Goal: Task Accomplishment & Management: Manage account settings

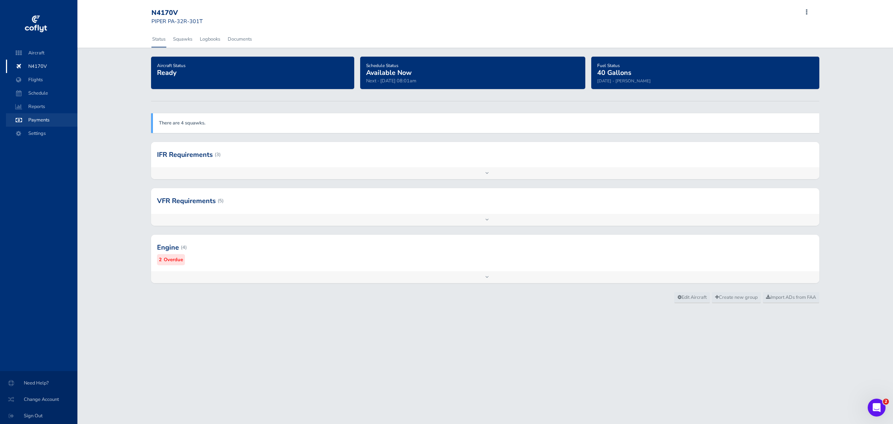
click at [34, 118] on span "Payments" at bounding box center [41, 119] width 57 height 13
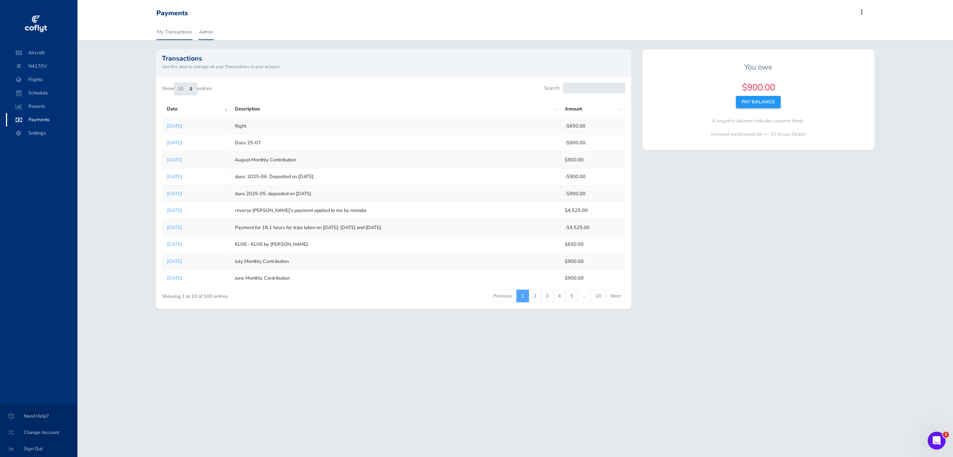
click at [208, 31] on link "Admin" at bounding box center [205, 32] width 15 height 16
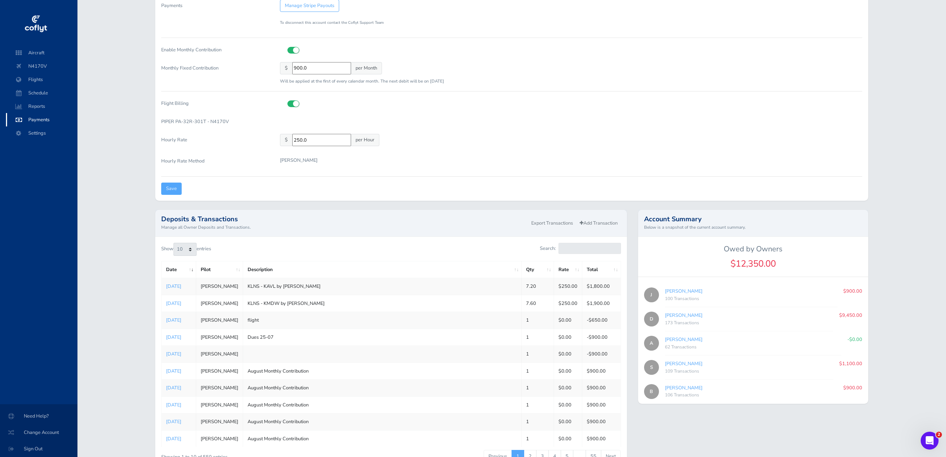
scroll to position [93, 0]
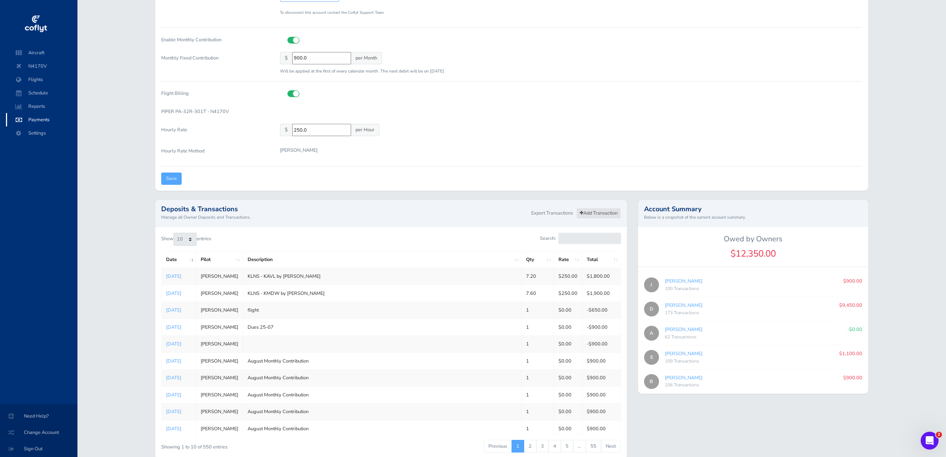
click at [609, 212] on link "Add Transaction" at bounding box center [598, 213] width 45 height 11
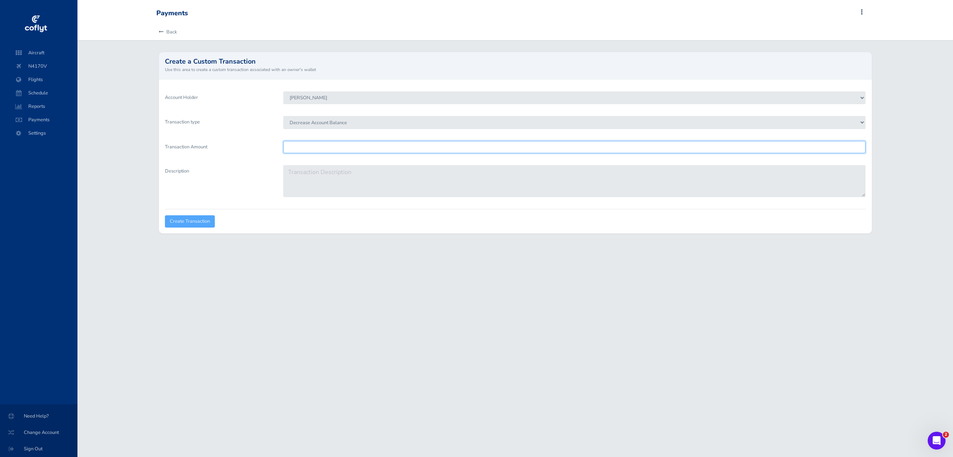
click at [393, 146] on input "Transaction Amount" at bounding box center [574, 147] width 582 height 12
type input "900"
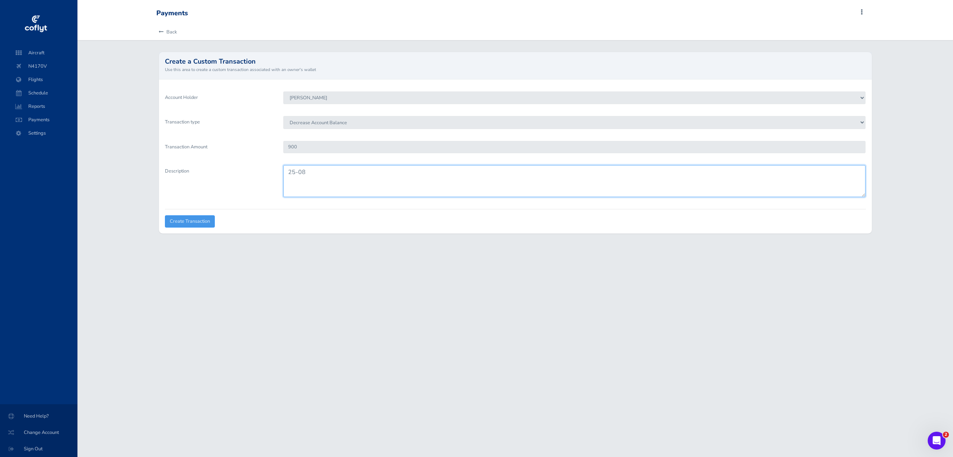
type textarea "25-08"
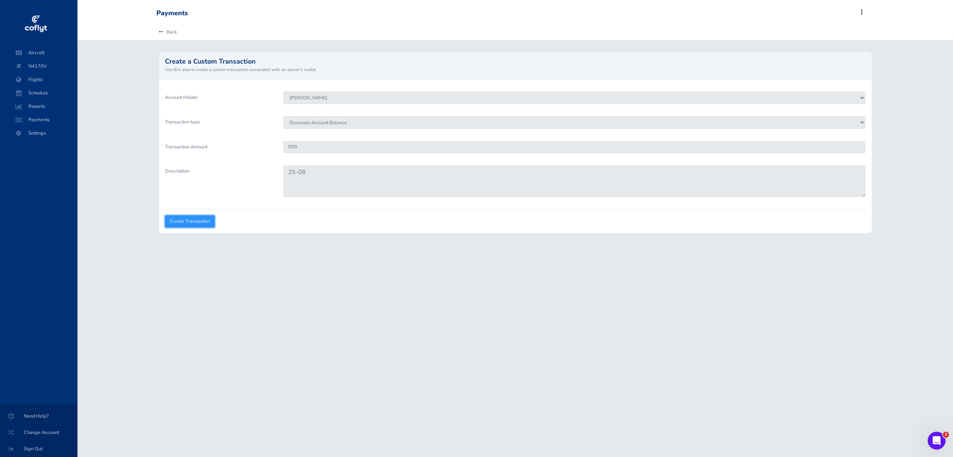
click at [207, 221] on input "Create Transaction" at bounding box center [190, 222] width 50 height 12
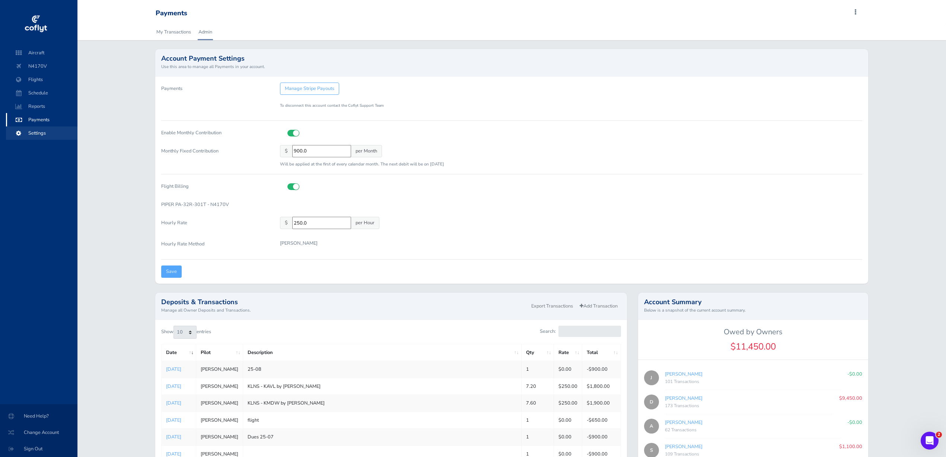
click at [35, 131] on span "Settings" at bounding box center [41, 133] width 57 height 13
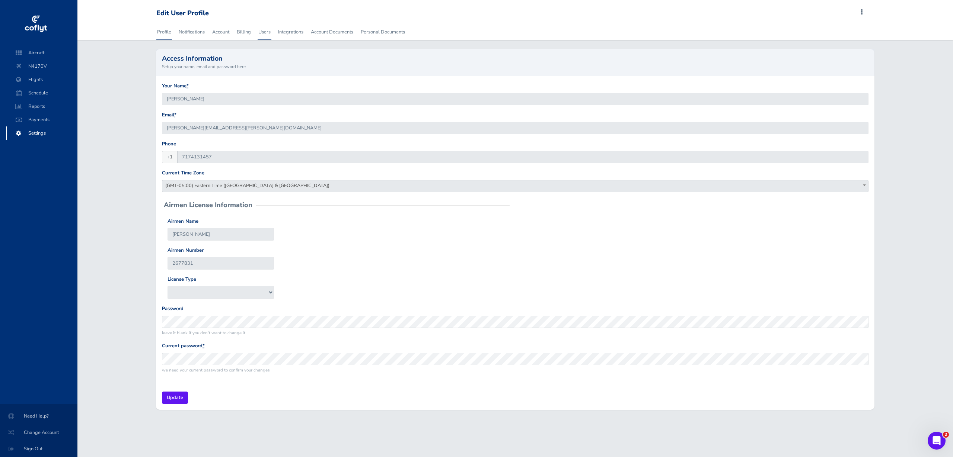
click at [263, 32] on link "Users" at bounding box center [265, 32] width 14 height 16
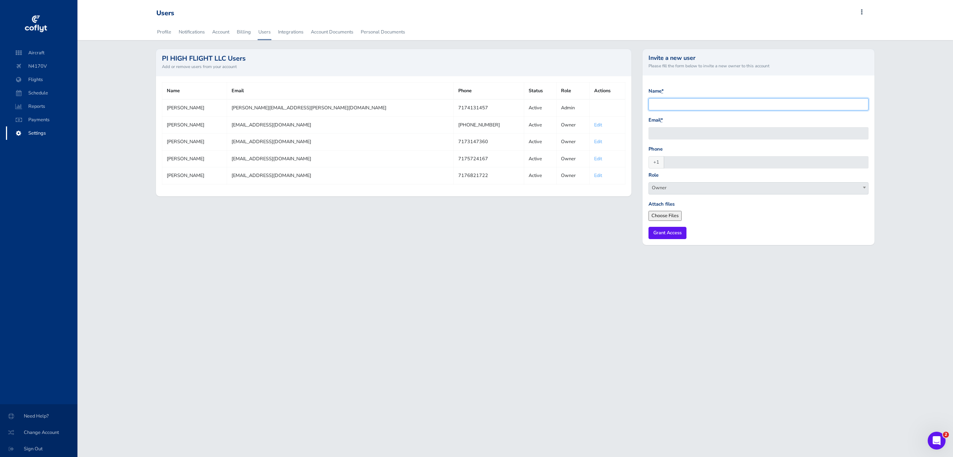
click at [770, 106] on input "Name *" at bounding box center [758, 104] width 220 height 12
drag, startPoint x: 767, startPoint y: 101, endPoint x: 777, endPoint y: 103, distance: 9.8
click at [767, 101] on input "Name *" at bounding box center [758, 104] width 220 height 12
type input "Quality Builders"
type input "q"
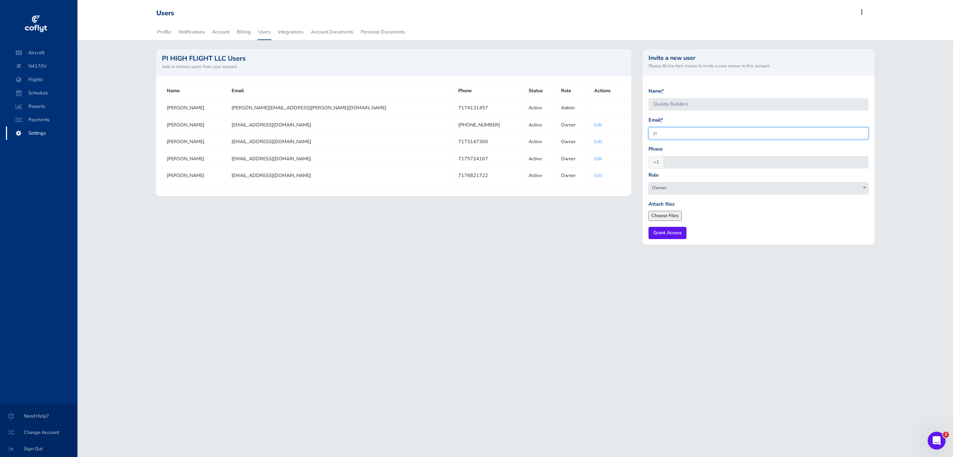
type input "j"
type input "pihighops@gmail.com"
click at [785, 189] on span "Owner" at bounding box center [758, 188] width 219 height 10
click at [666, 233] on input "Grant Access" at bounding box center [667, 233] width 38 height 12
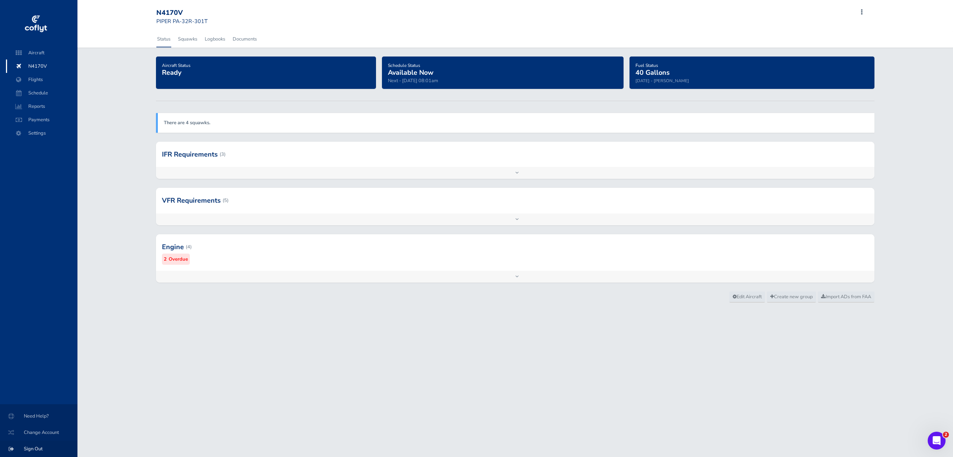
click at [32, 449] on span "Sign Out" at bounding box center [39, 449] width 60 height 13
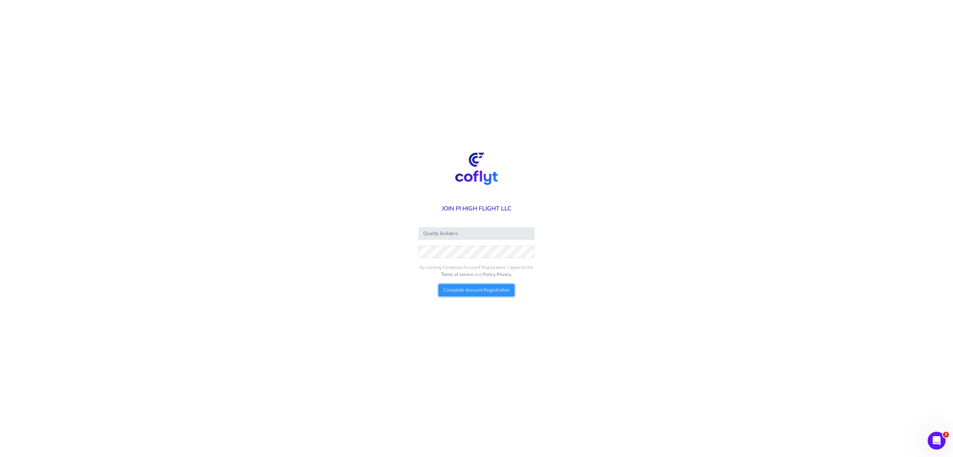
click at [489, 290] on input "Complete Account Registration" at bounding box center [477, 290] width 76 height 12
